Goal: Find specific page/section: Find specific page/section

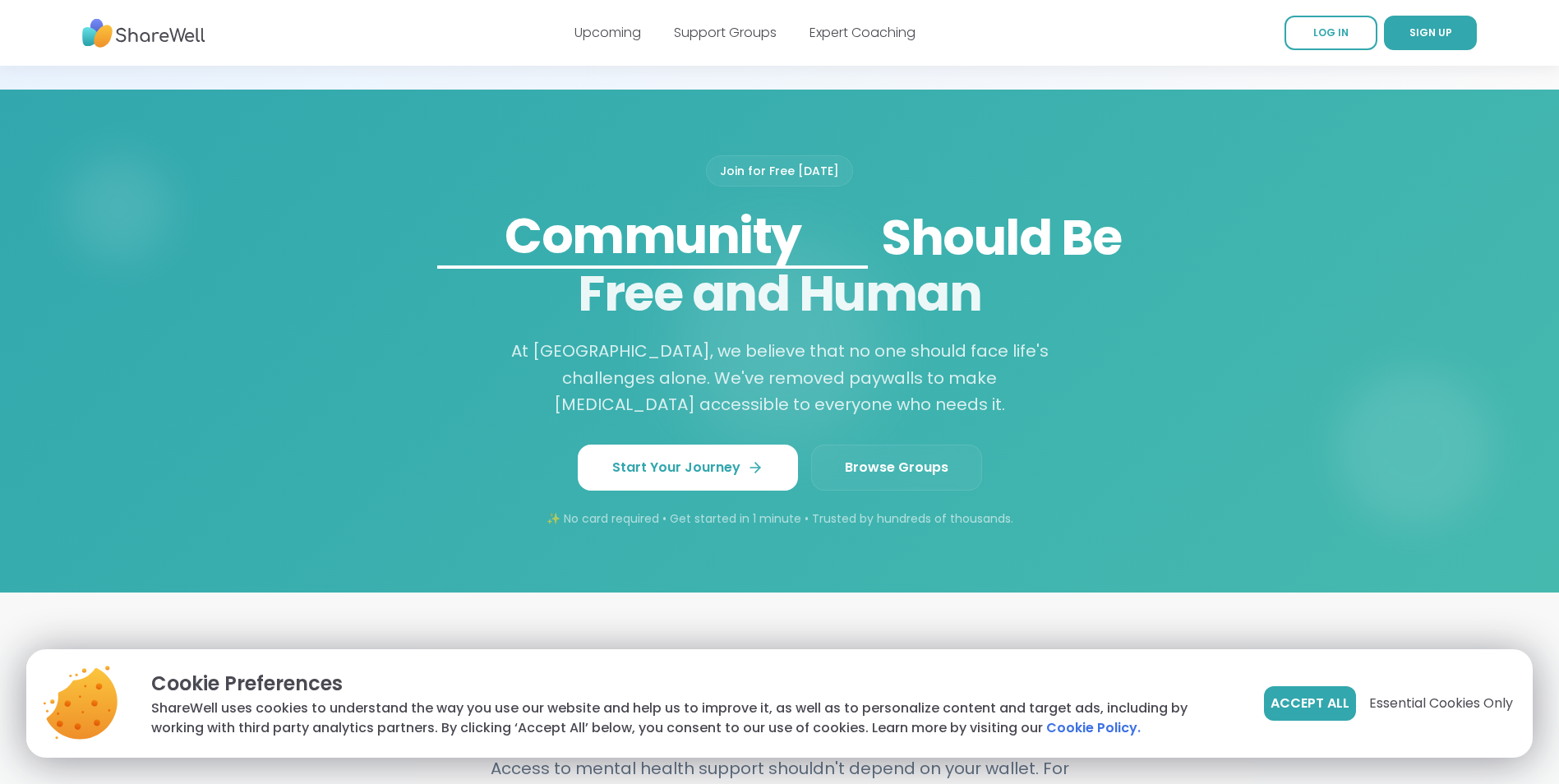
scroll to position [1397, 0]
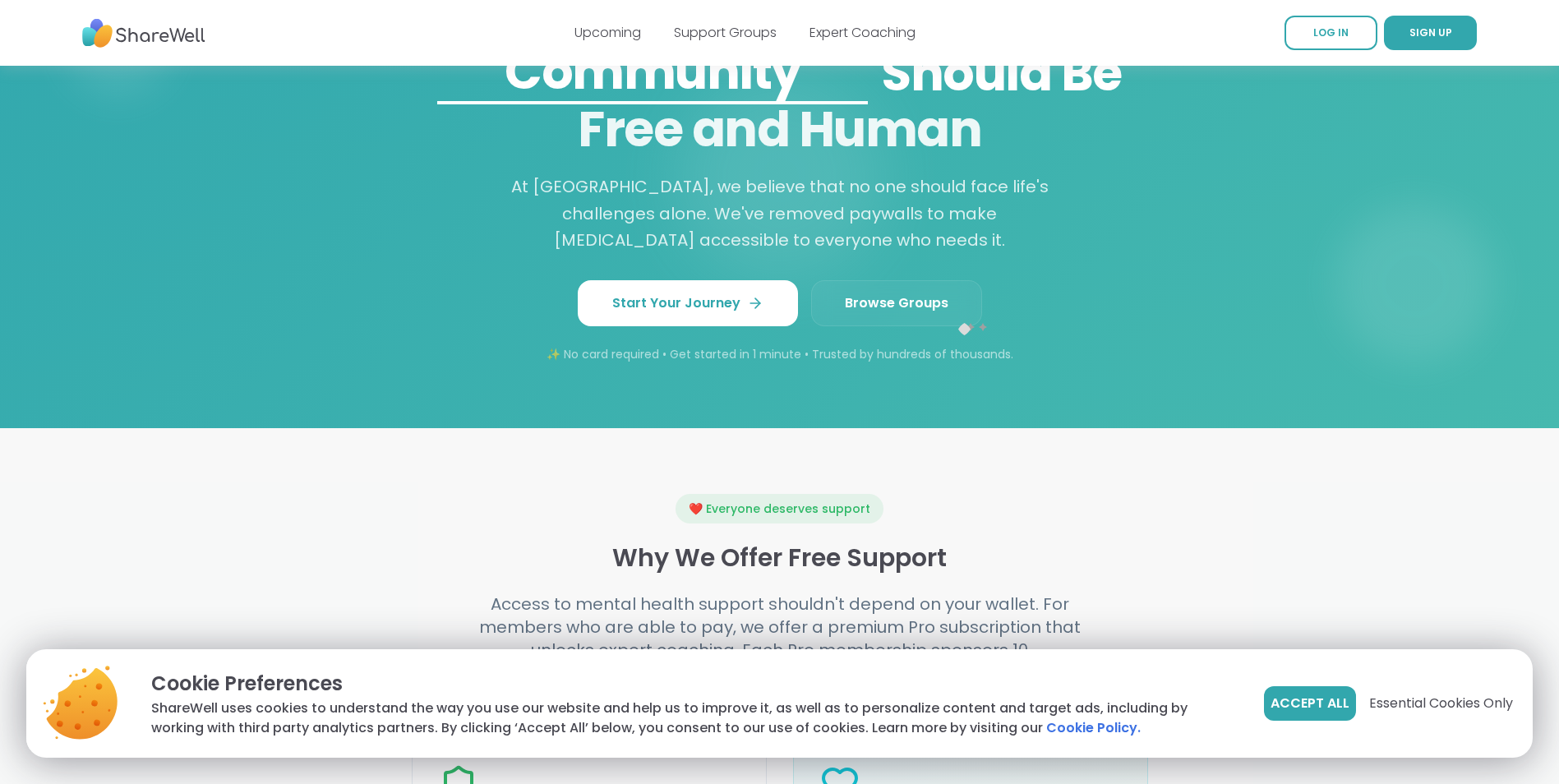
click at [935, 326] on link "Browse Groups" at bounding box center [897, 302] width 171 height 46
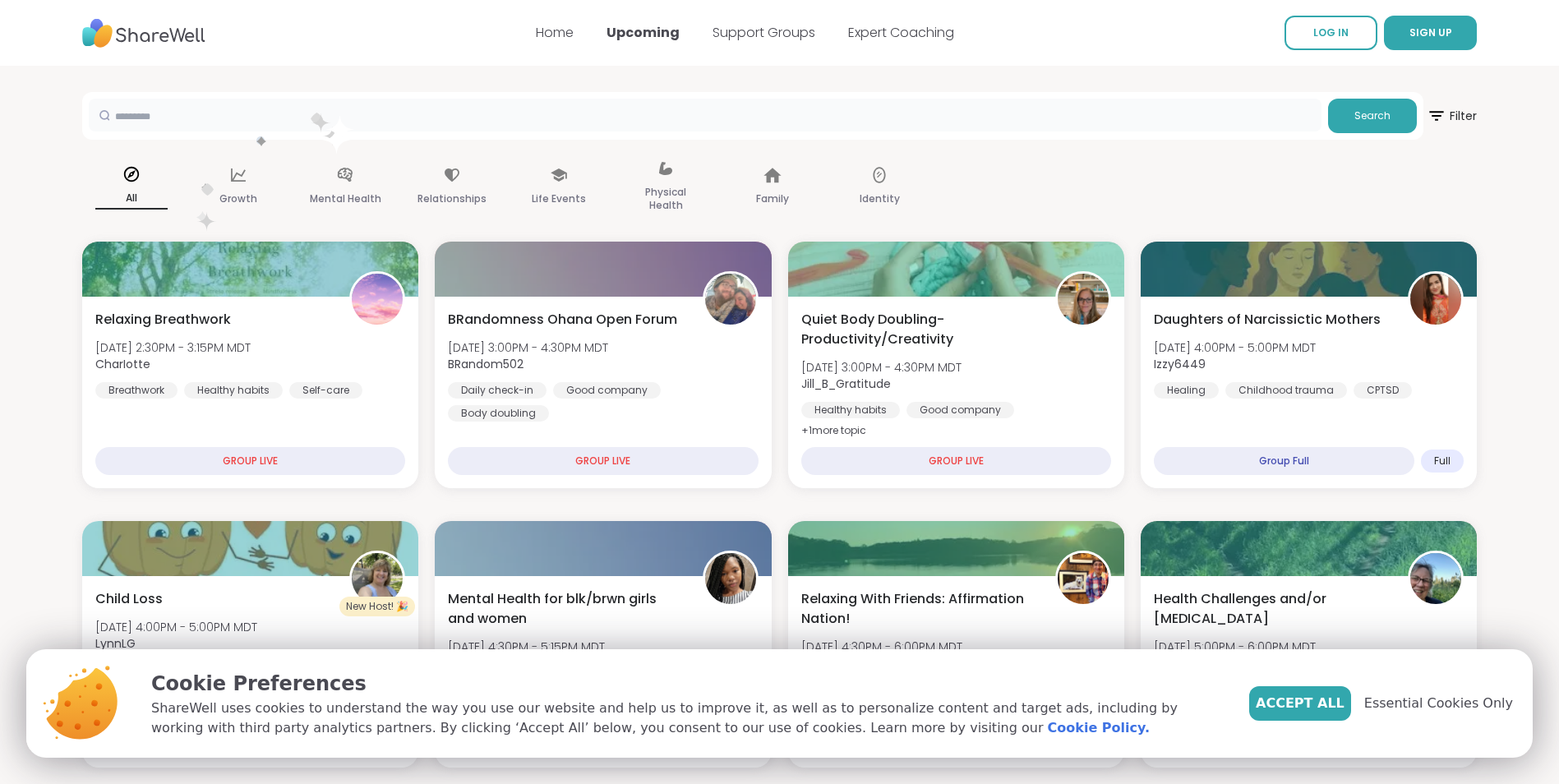
click at [322, 125] on input "text" at bounding box center [705, 115] width 1233 height 33
type input "*****"
click at [1400, 129] on button "Search" at bounding box center [1372, 116] width 89 height 35
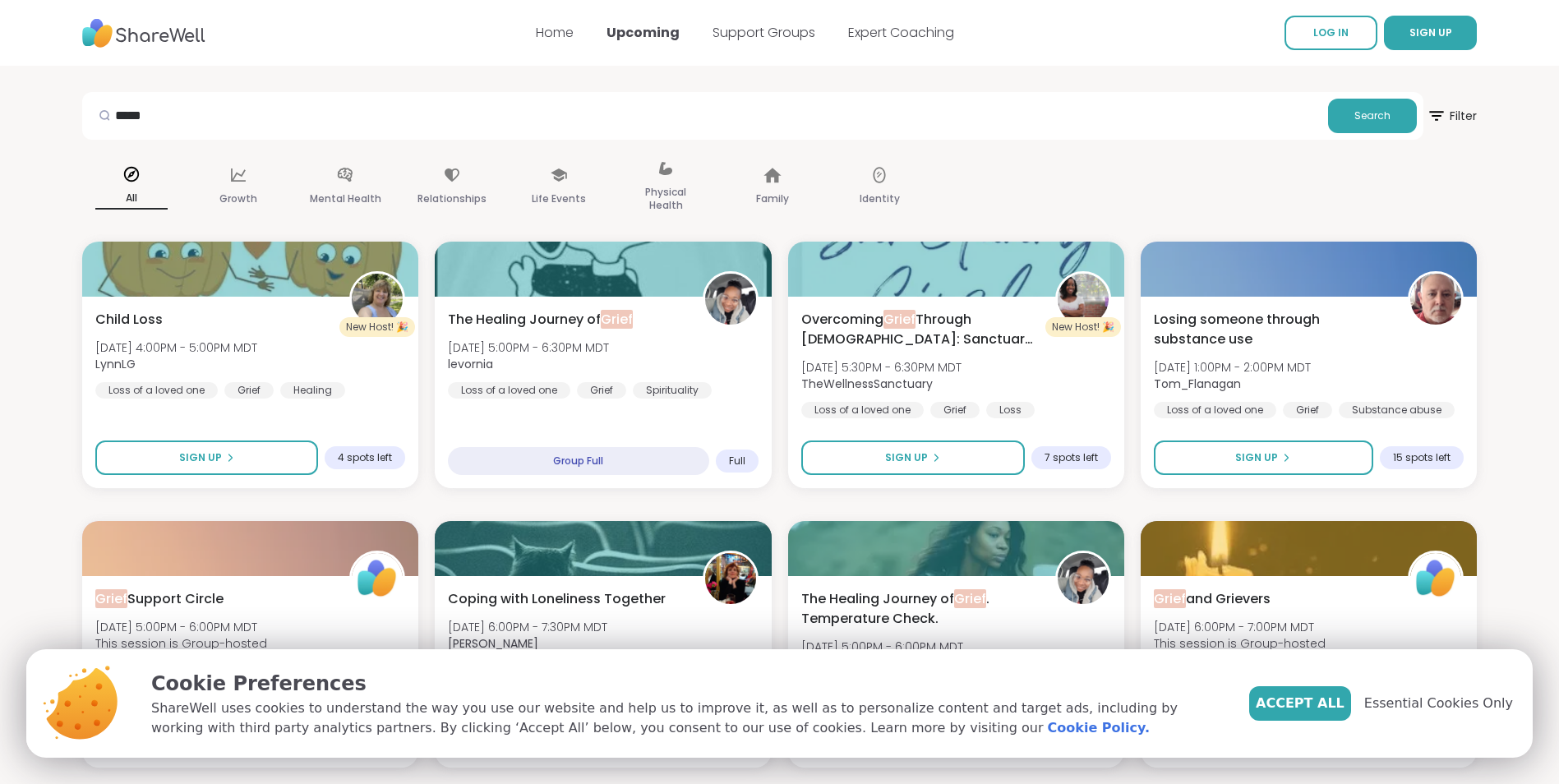
click at [194, 32] on img at bounding box center [144, 33] width 123 height 45
